Goal: Task Accomplishment & Management: Manage account settings

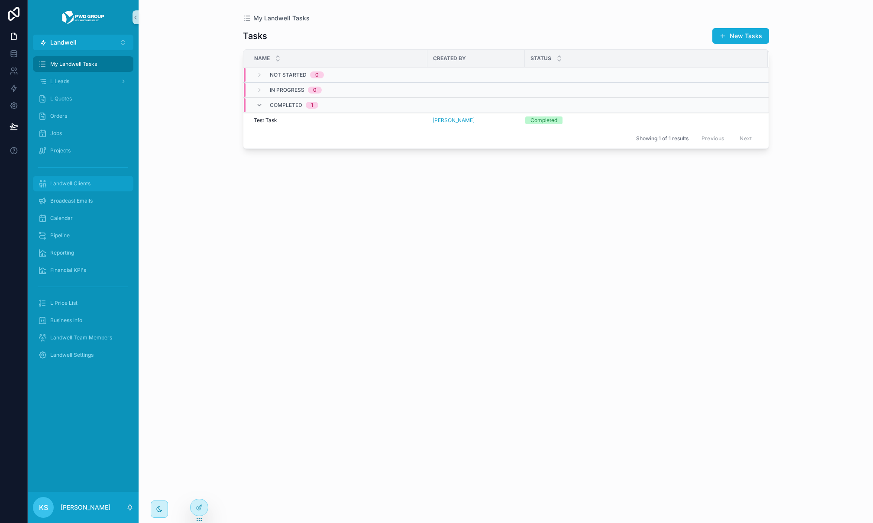
click at [79, 179] on div "Landwell Clients" at bounding box center [83, 184] width 90 height 14
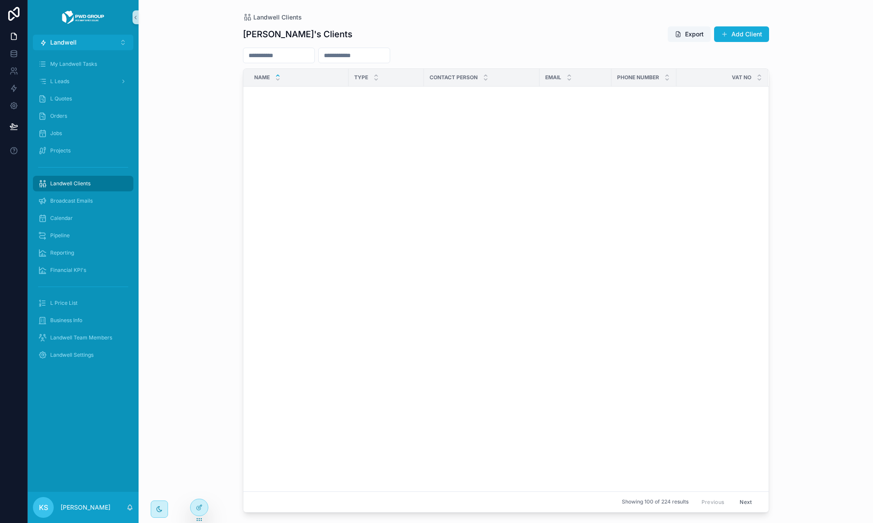
scroll to position [868, 0]
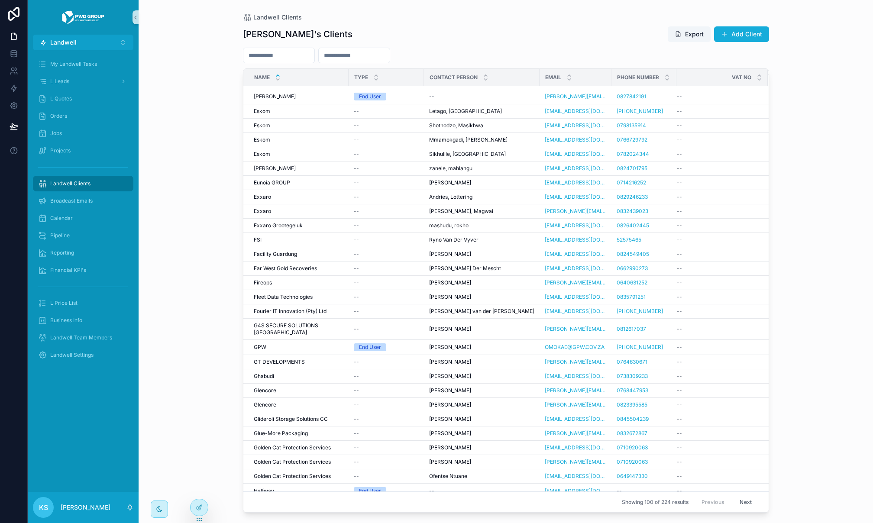
click at [300, 58] on input "scrollable content" at bounding box center [278, 55] width 71 height 12
type input "**"
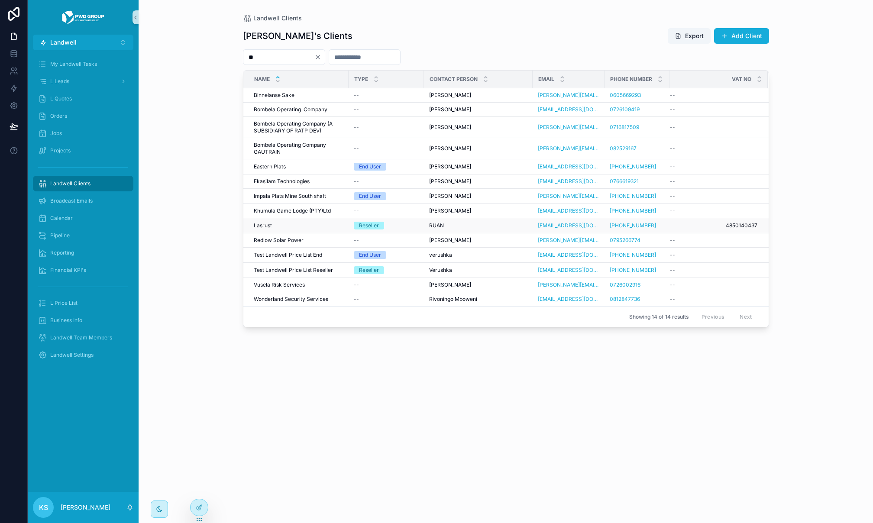
click at [281, 225] on div "Lasrust Lasrust" at bounding box center [299, 225] width 90 height 7
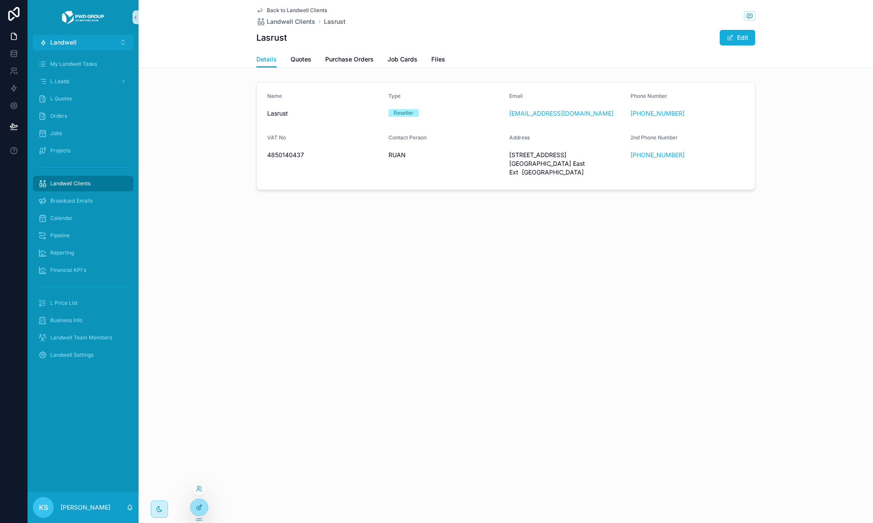
click at [194, 508] on div at bounding box center [198, 507] width 17 height 16
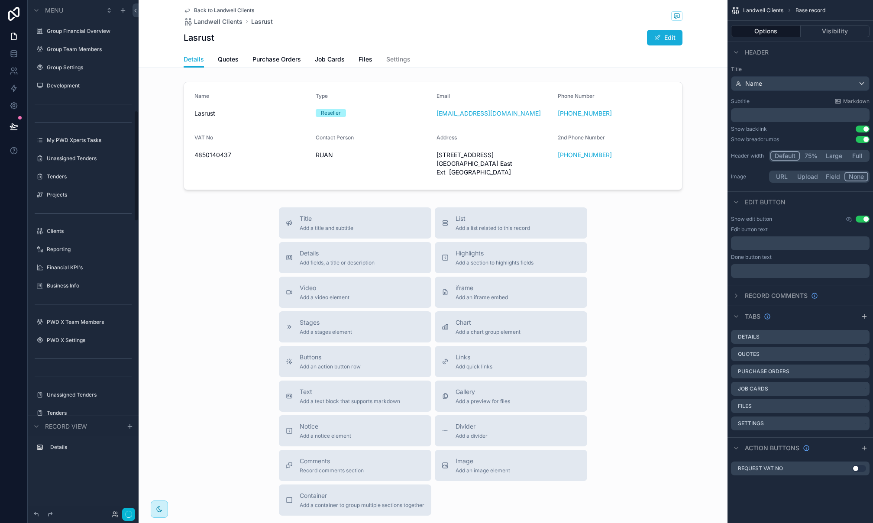
scroll to position [511, 0]
click at [555, 133] on div "scrollable content" at bounding box center [433, 135] width 589 height 115
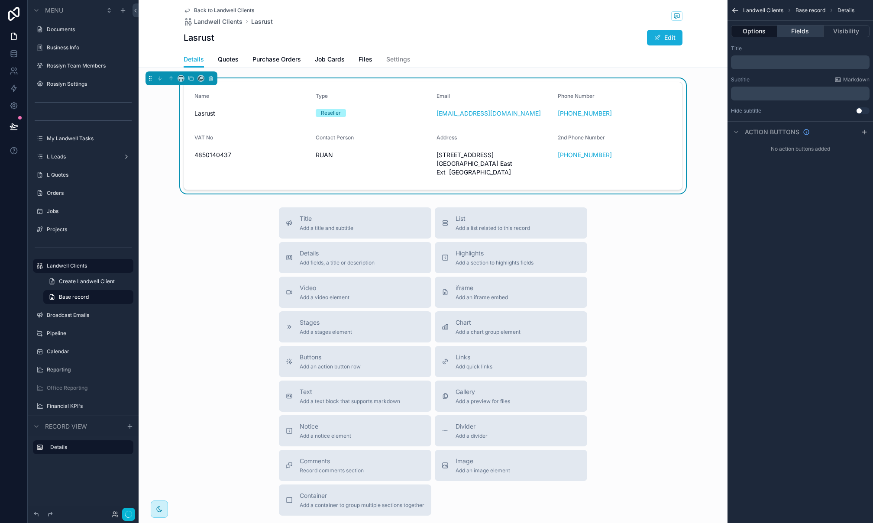
click at [798, 29] on button "Fields" at bounding box center [800, 31] width 46 height 12
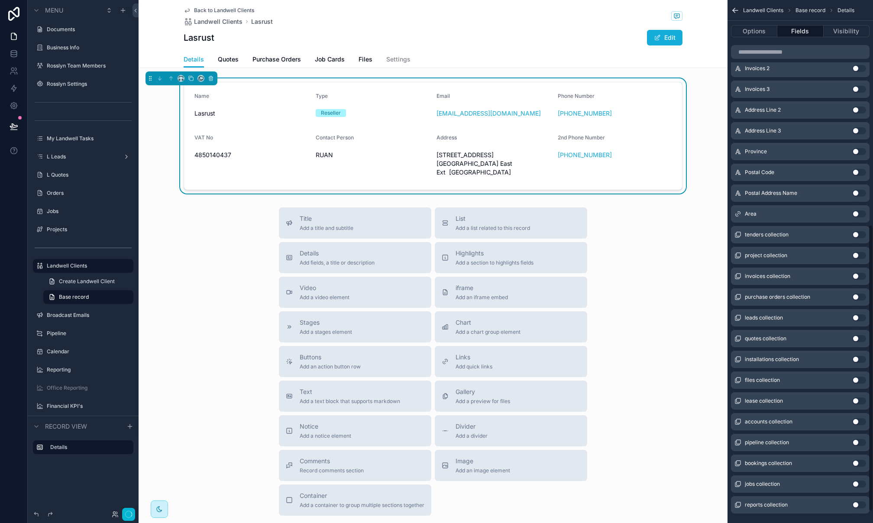
scroll to position [410, 0]
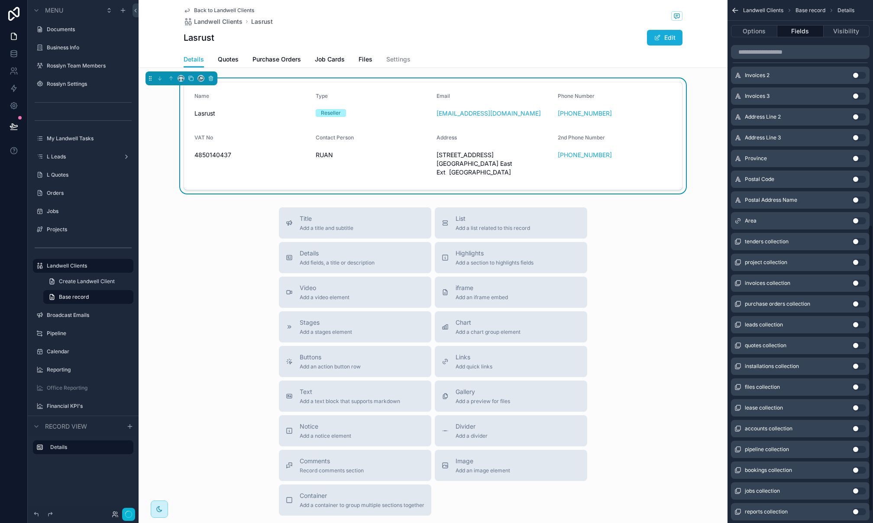
click at [859, 223] on button "Use setting" at bounding box center [859, 220] width 14 height 7
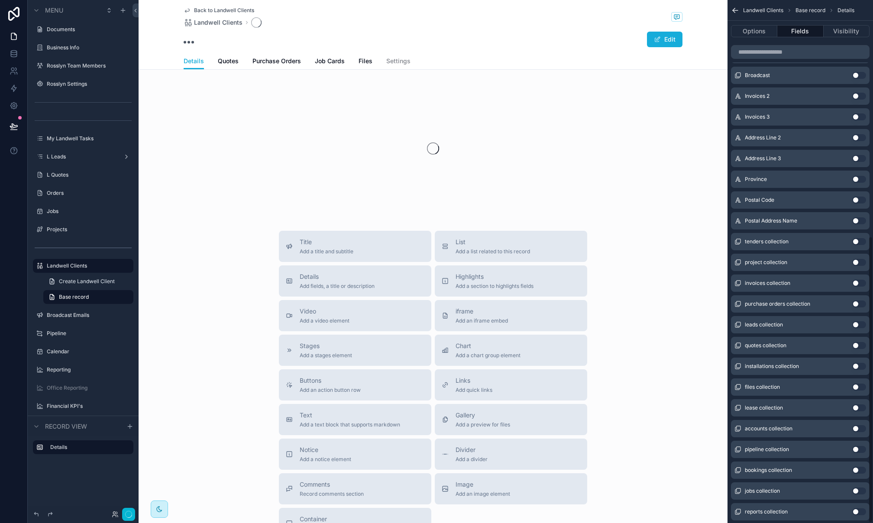
scroll to position [431, 0]
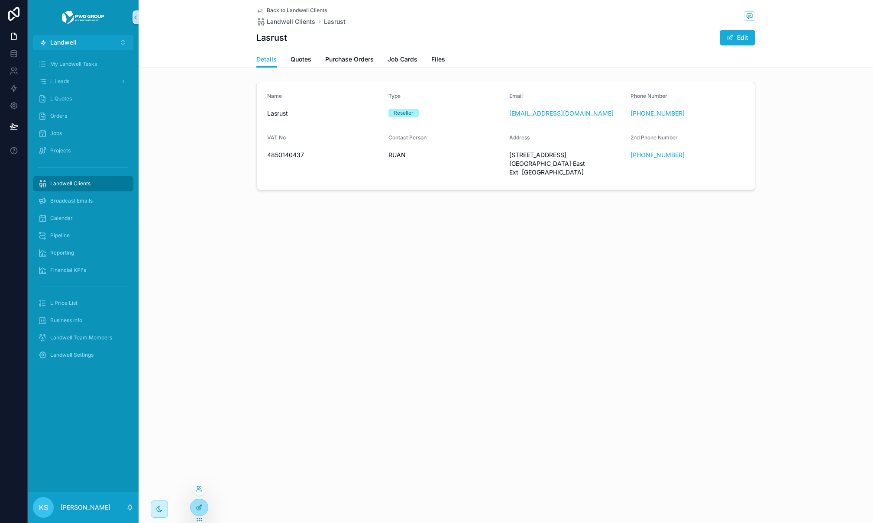
click at [196, 504] on icon at bounding box center [199, 507] width 7 height 7
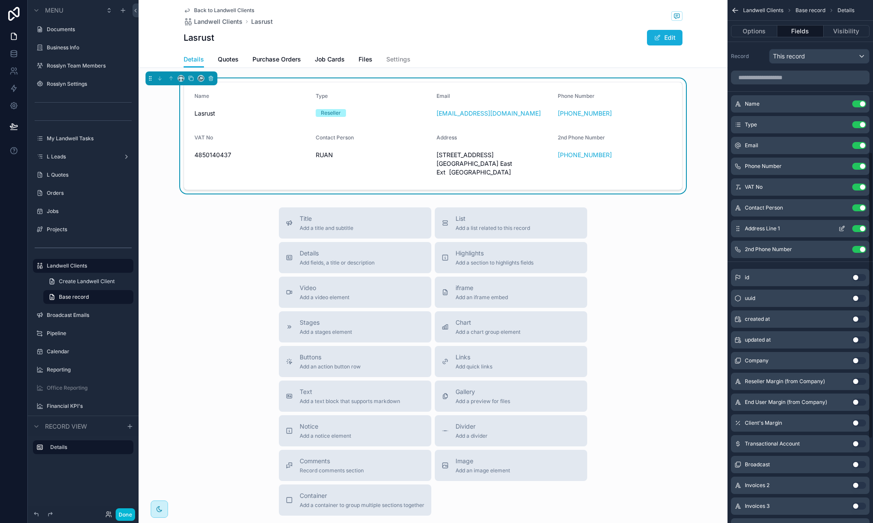
scroll to position [431, 0]
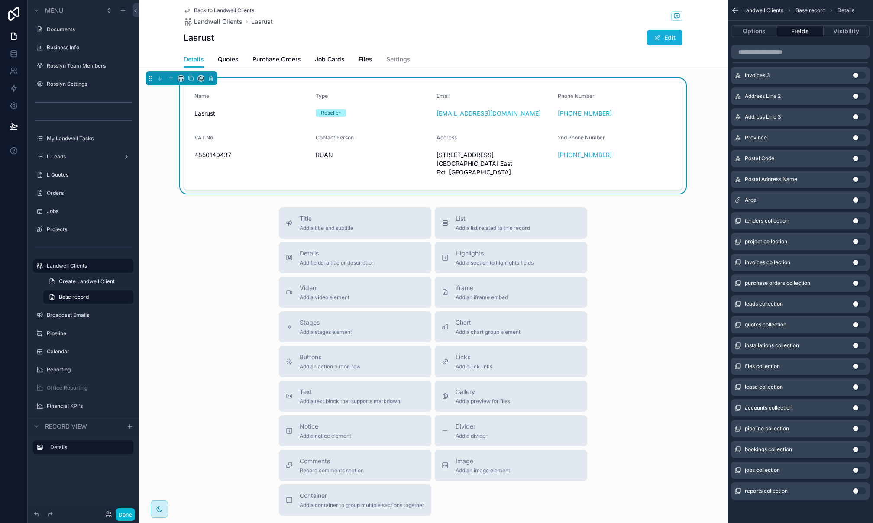
click at [856, 200] on button "Use setting" at bounding box center [859, 200] width 14 height 7
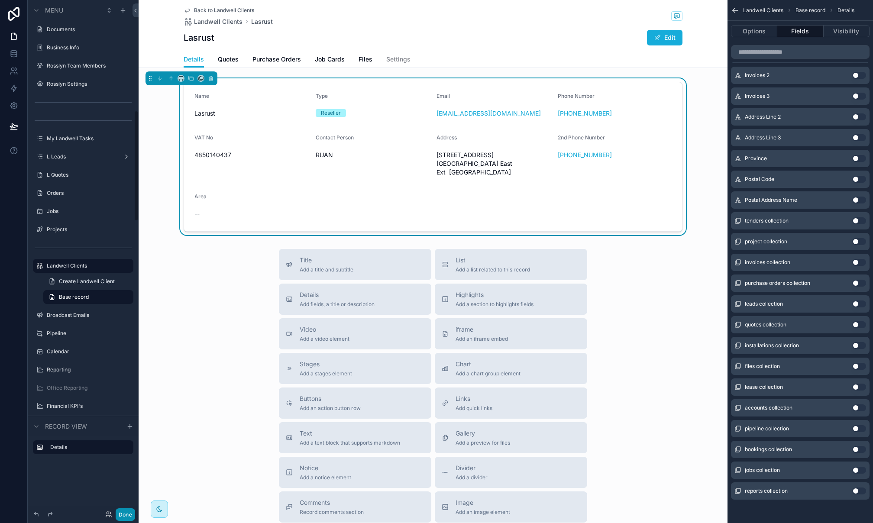
click at [123, 516] on button "Done" at bounding box center [125, 514] width 19 height 13
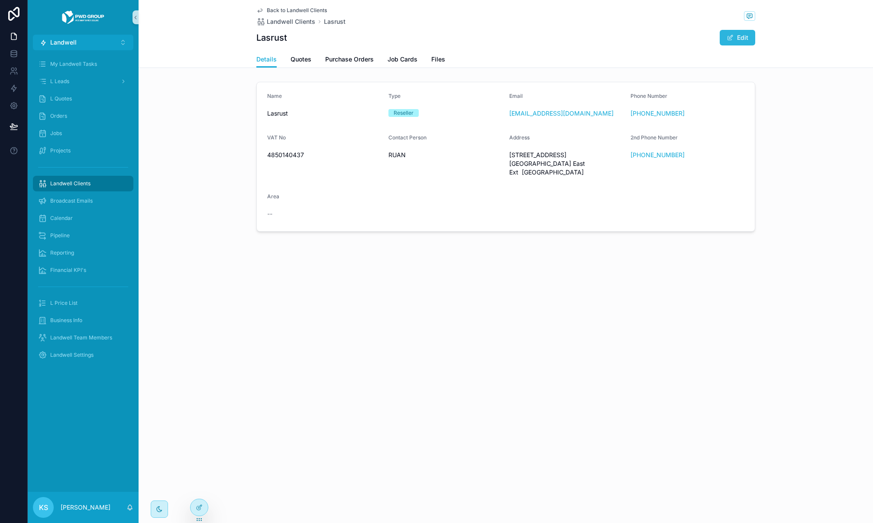
click at [726, 38] on button "Edit" at bounding box center [737, 38] width 35 height 16
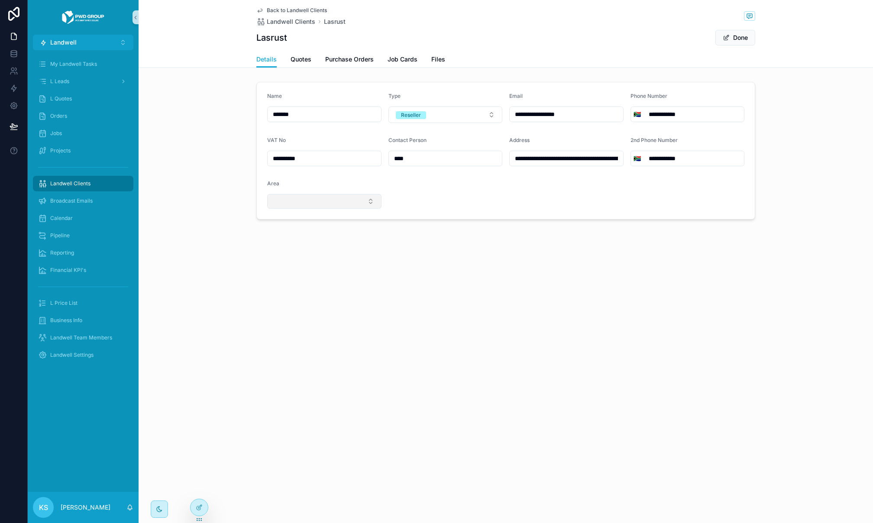
click at [337, 199] on button "Select Button" at bounding box center [324, 201] width 114 height 15
click at [307, 265] on div "Rustenburg" at bounding box center [324, 262] width 110 height 14
click at [198, 507] on icon at bounding box center [199, 507] width 7 height 7
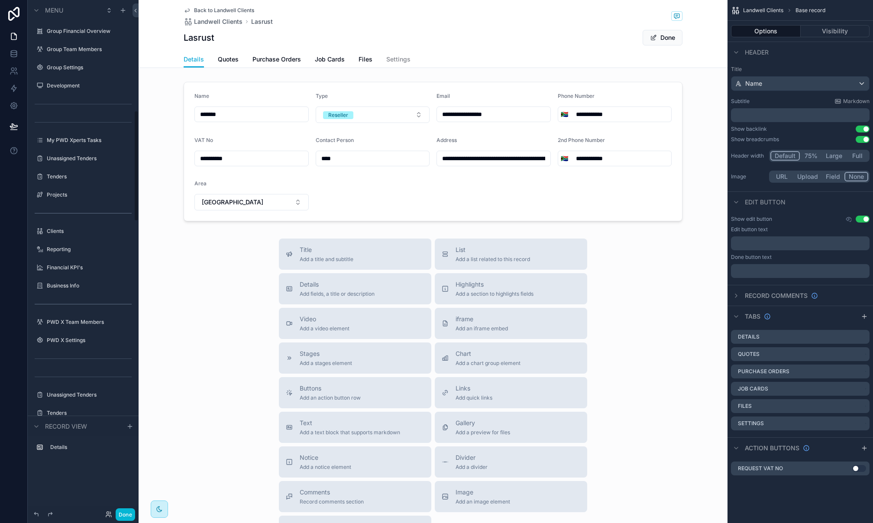
scroll to position [511, 0]
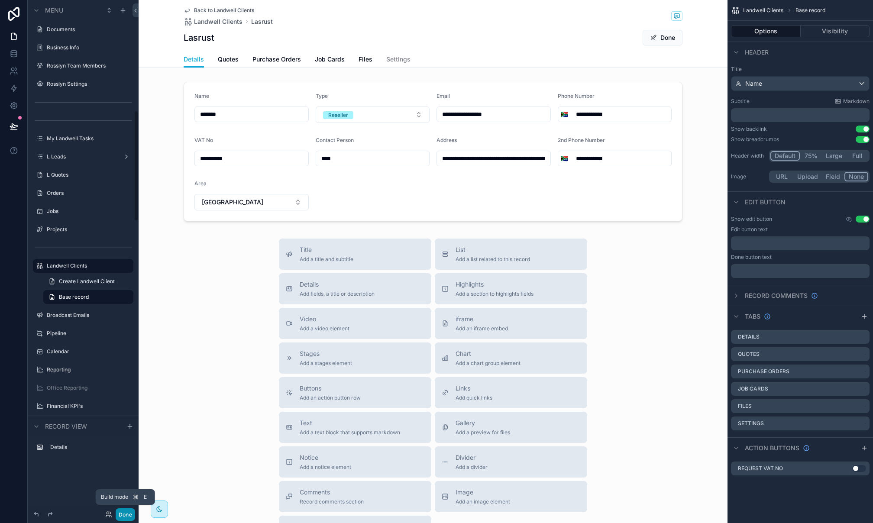
click at [124, 511] on button "Done" at bounding box center [125, 514] width 19 height 13
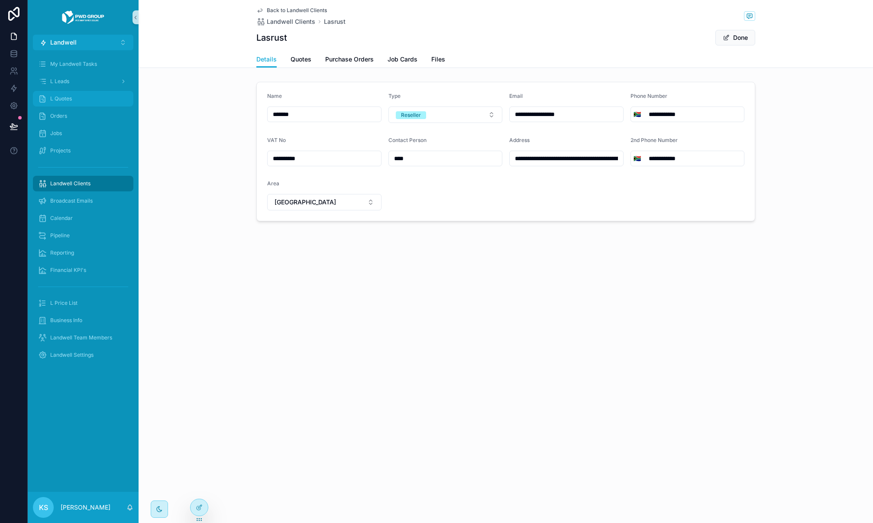
click at [98, 102] on div "L Quotes" at bounding box center [83, 99] width 90 height 14
